Goal: Task Accomplishment & Management: Use online tool/utility

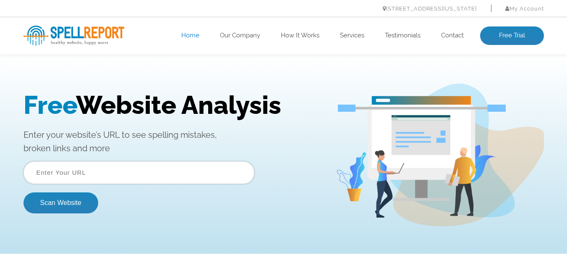
click at [67, 170] on input "text" at bounding box center [138, 172] width 231 height 23
paste input "[URL][DOMAIN_NAME]"
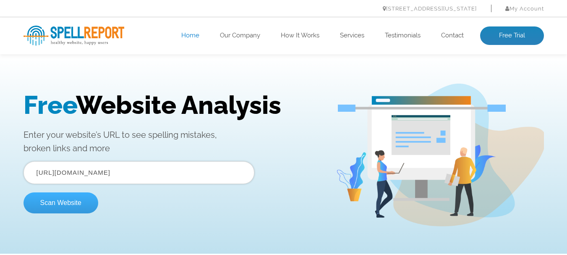
type input "[URL][DOMAIN_NAME]"
click at [65, 203] on button "Scan Website" at bounding box center [60, 202] width 75 height 21
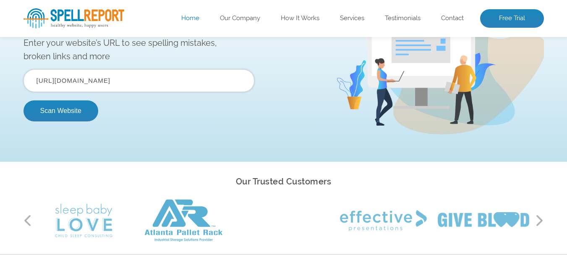
scroll to position [84, 0]
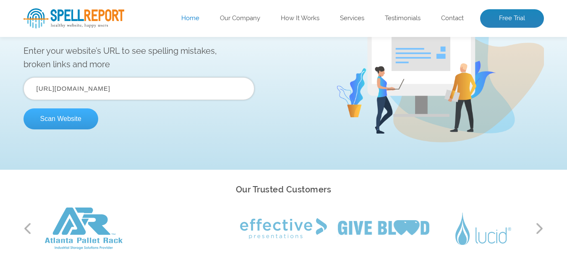
click at [58, 119] on button "Scan Website" at bounding box center [60, 118] width 75 height 21
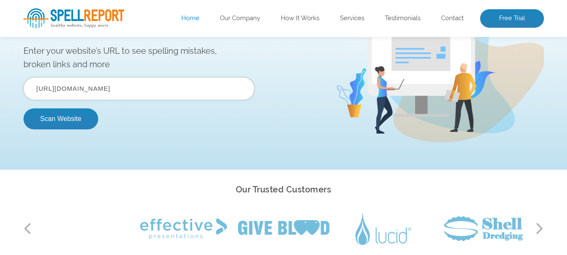
click at [232, 149] on div "Free Website Analysis Enter your website’s URL to see spelling mistakes, broken…" at bounding box center [283, 70] width 567 height 197
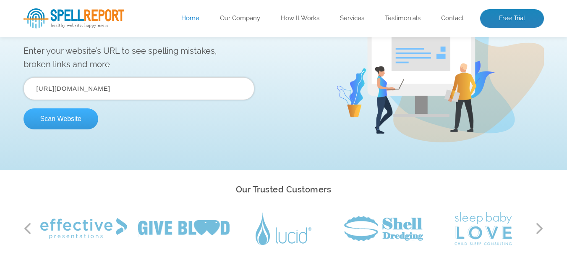
click at [63, 118] on button "Scan Website" at bounding box center [60, 118] width 75 height 21
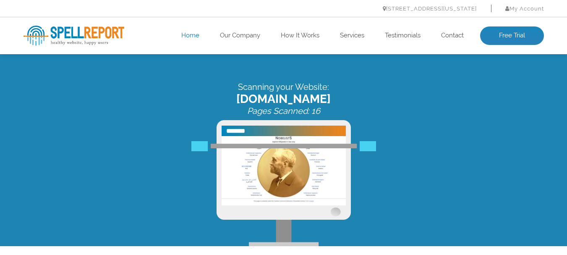
scroll to position [0, 0]
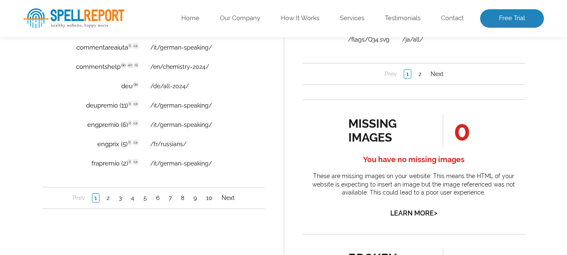
scroll to position [713, 0]
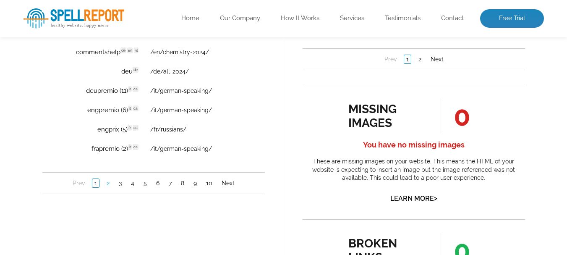
click at [109, 181] on link "2" at bounding box center [107, 183] width 7 height 8
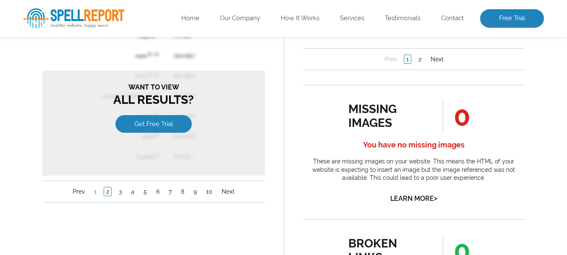
click at [95, 188] on link "1" at bounding box center [94, 192] width 7 height 8
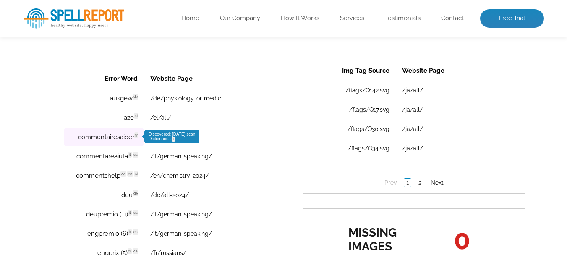
scroll to position [587, 0]
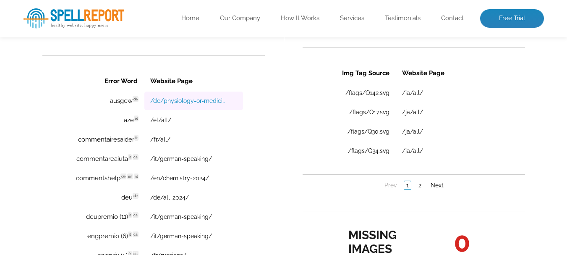
click at [209, 99] on link "/de/physiology-or-medicine-2024/" at bounding box center [189, 100] width 78 height 7
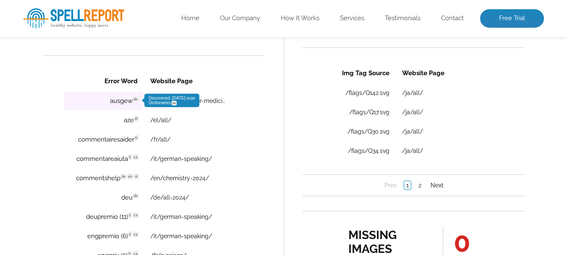
click at [115, 101] on td "ausgew de Discovered: 08-21-2025 scan Dictionaries: de" at bounding box center [103, 100] width 79 height 18
drag, startPoint x: 103, startPoint y: 100, endPoint x: 132, endPoint y: 101, distance: 28.5
click at [131, 100] on td "ausgew de Discovered: 08-21-2025 scan Dictionaries: de" at bounding box center [103, 100] width 79 height 18
copy td "ausgew"
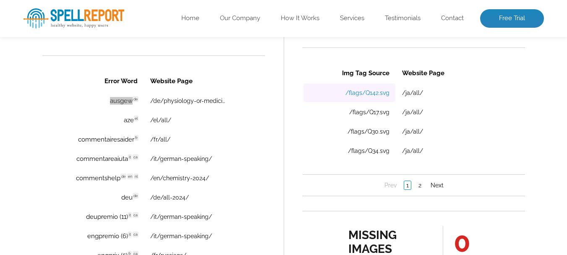
click at [370, 95] on link "/flags/Q142.svg" at bounding box center [367, 92] width 44 height 7
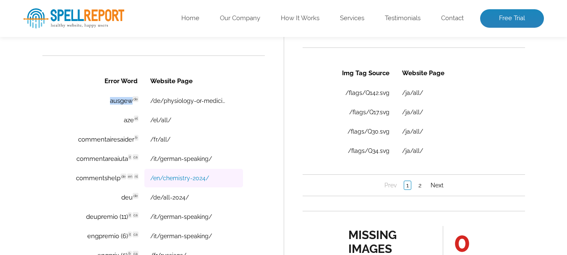
click at [175, 178] on link "/en/chemistry-2024/" at bounding box center [179, 178] width 59 height 7
